Goal: Use online tool/utility: Utilize a website feature to perform a specific function

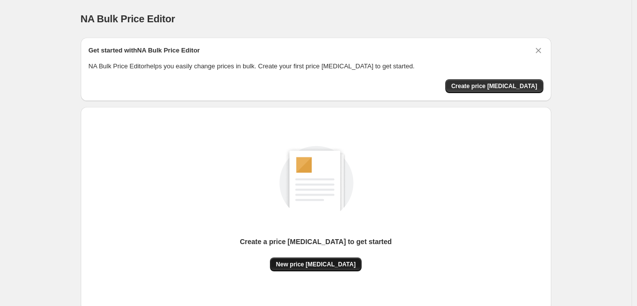
click at [320, 261] on span "New price [MEDICAL_DATA]" at bounding box center [316, 265] width 80 height 8
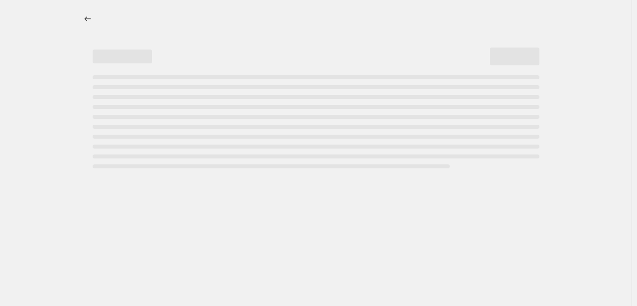
select select "percentage"
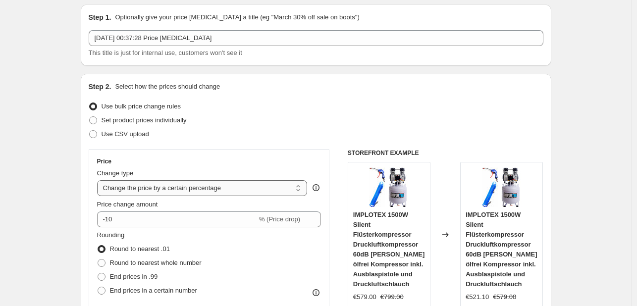
scroll to position [50, 0]
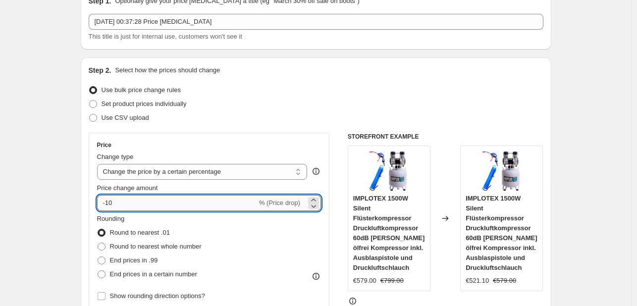
click at [178, 201] on input "-10" at bounding box center [177, 203] width 160 height 16
type input "-1"
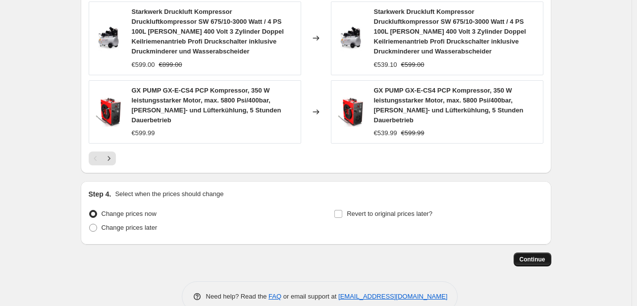
scroll to position [779, 0]
type input "-35"
click at [544, 252] on button "Continue" at bounding box center [533, 259] width 38 height 14
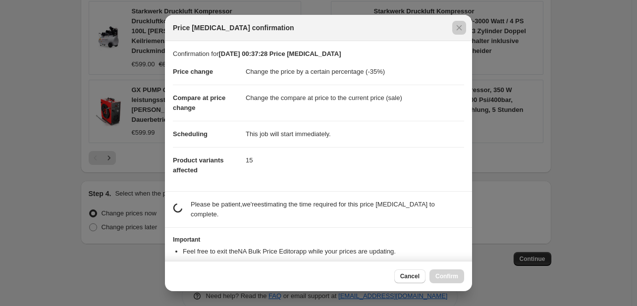
click at [534, 233] on div at bounding box center [318, 153] width 637 height 306
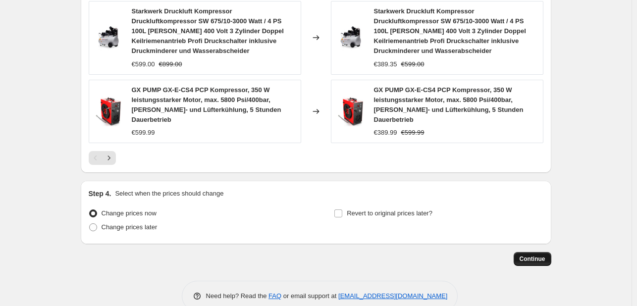
click at [534, 255] on span "Continue" at bounding box center [533, 259] width 26 height 8
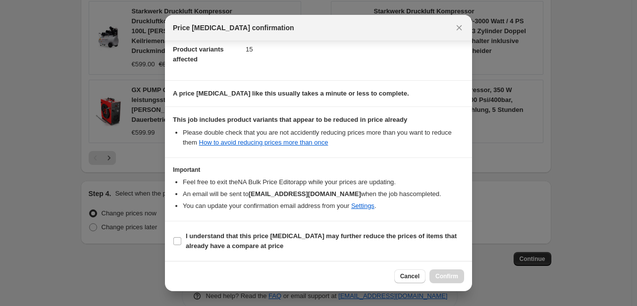
scroll to position [110, 0]
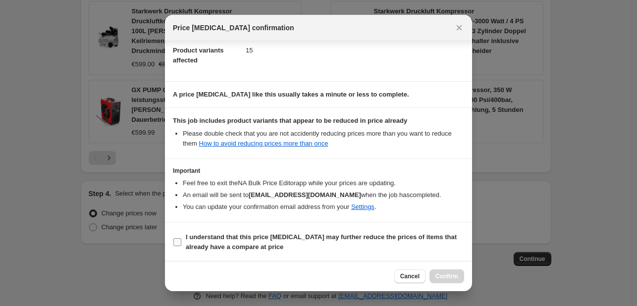
click at [195, 230] on label "I understand that this price change job may further reduce the prices of items …" at bounding box center [318, 242] width 291 height 24
click at [234, 256] on section "I understand that this price change job may further reduce the prices of items …" at bounding box center [318, 243] width 307 height 40
click at [245, 246] on b "I understand that this price change job may further reduce the prices of items …" at bounding box center [321, 241] width 271 height 17
click at [181, 246] on input "I understand that this price change job may further reduce the prices of items …" at bounding box center [177, 242] width 8 height 8
checkbox input "true"
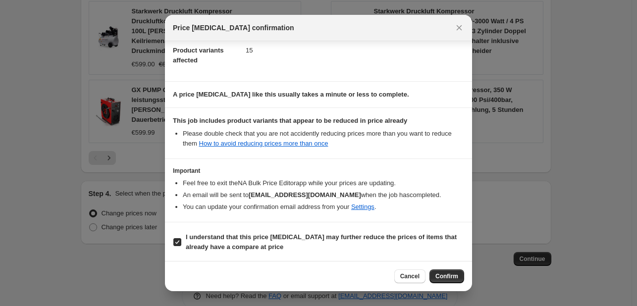
click at [446, 266] on div "Cancel Confirm" at bounding box center [318, 276] width 307 height 30
click at [444, 270] on div "Cancel Confirm" at bounding box center [318, 276] width 307 height 30
click at [440, 273] on button "Confirm" at bounding box center [447, 277] width 35 height 14
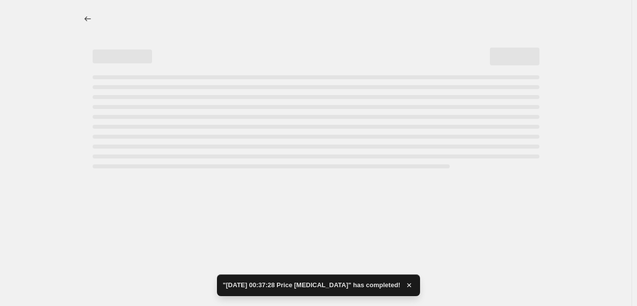
select select "percentage"
